Goal: Information Seeking & Learning: Learn about a topic

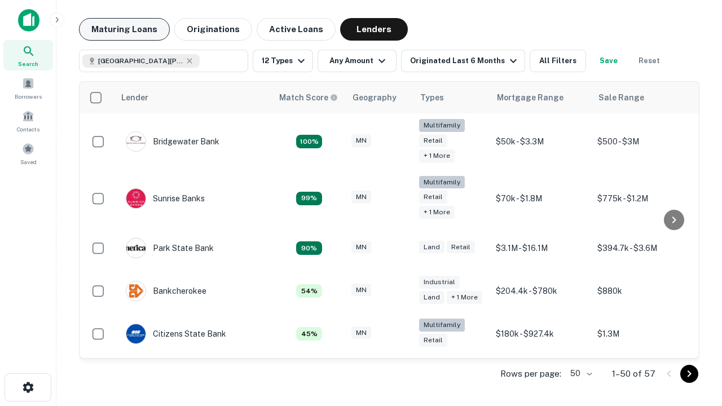
click at [124, 29] on button "Maturing Loans" at bounding box center [124, 29] width 91 height 23
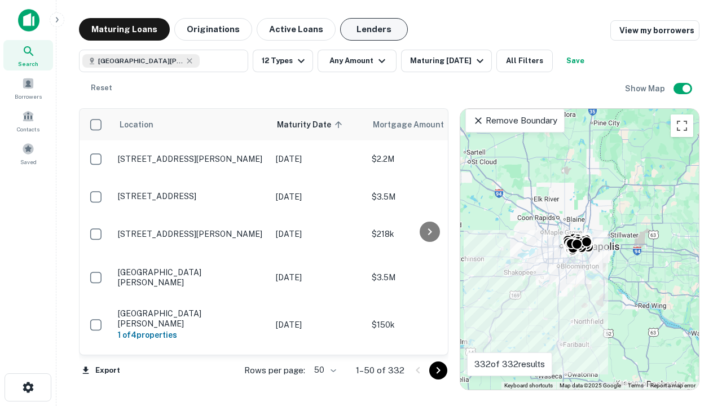
click at [374, 29] on button "Lenders" at bounding box center [374, 29] width 68 height 23
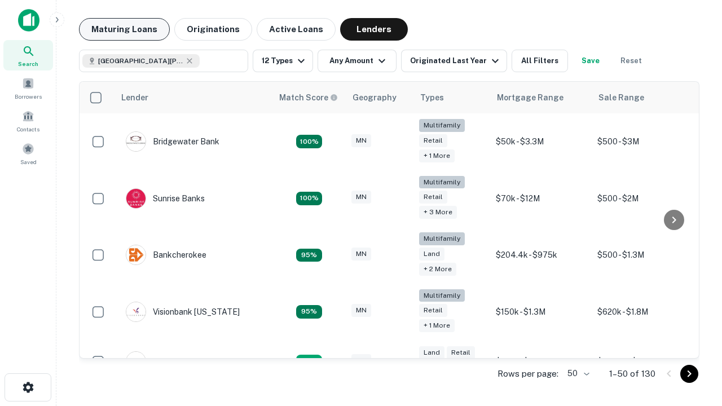
click at [124, 29] on button "Maturing Loans" at bounding box center [124, 29] width 91 height 23
